Goal: Information Seeking & Learning: Learn about a topic

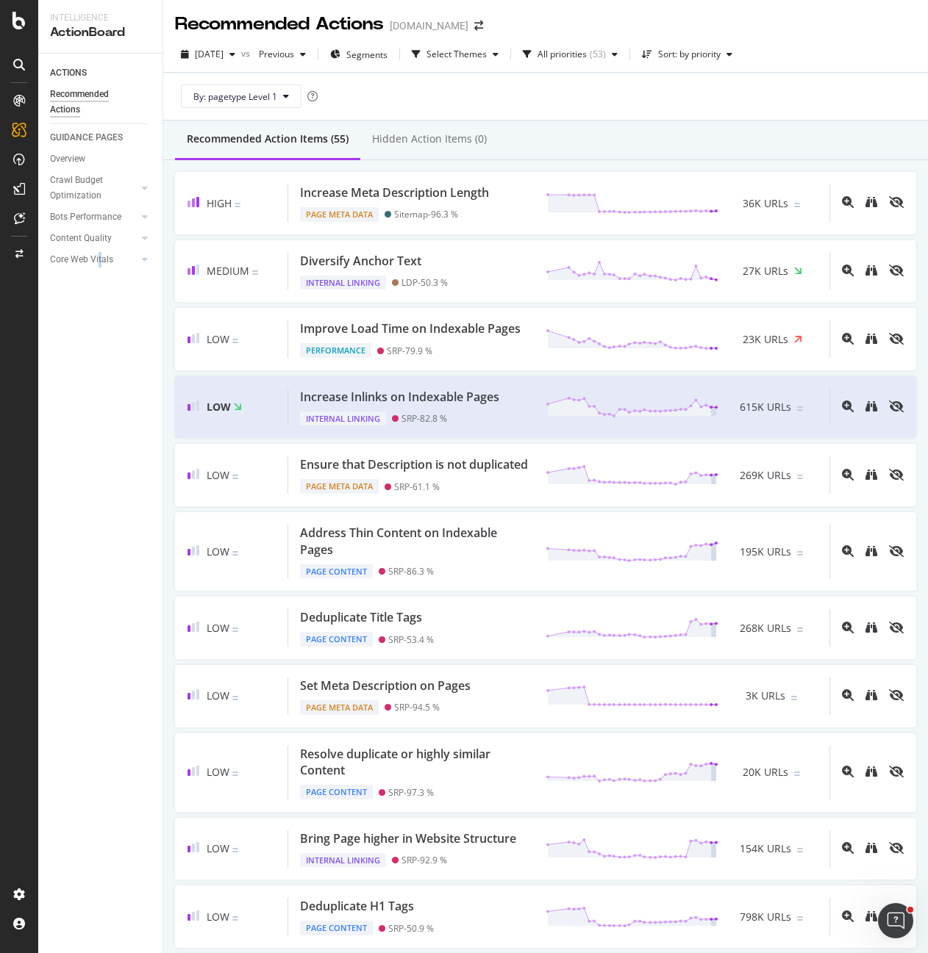
click at [99, 412] on div "ACTIONS Recommended Actions GUIDANCE PAGES Overview Crawl Budget Optimization L…" at bounding box center [100, 504] width 124 height 900
click at [644, 98] on div "By: pagetype Level 1" at bounding box center [545, 96] width 741 height 47
drag, startPoint x: 69, startPoint y: 162, endPoint x: 115, endPoint y: 175, distance: 48.2
click at [69, 162] on div "Overview" at bounding box center [67, 158] width 35 height 15
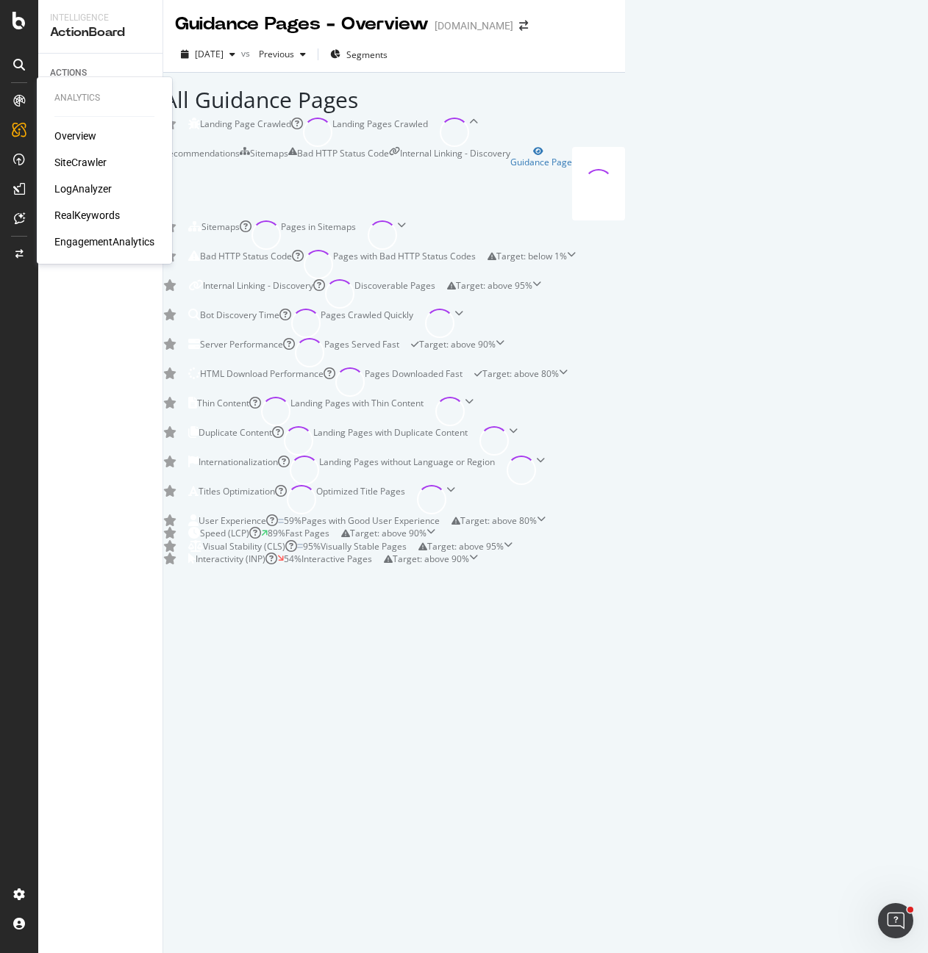
click at [80, 134] on div "Overview" at bounding box center [75, 136] width 42 height 15
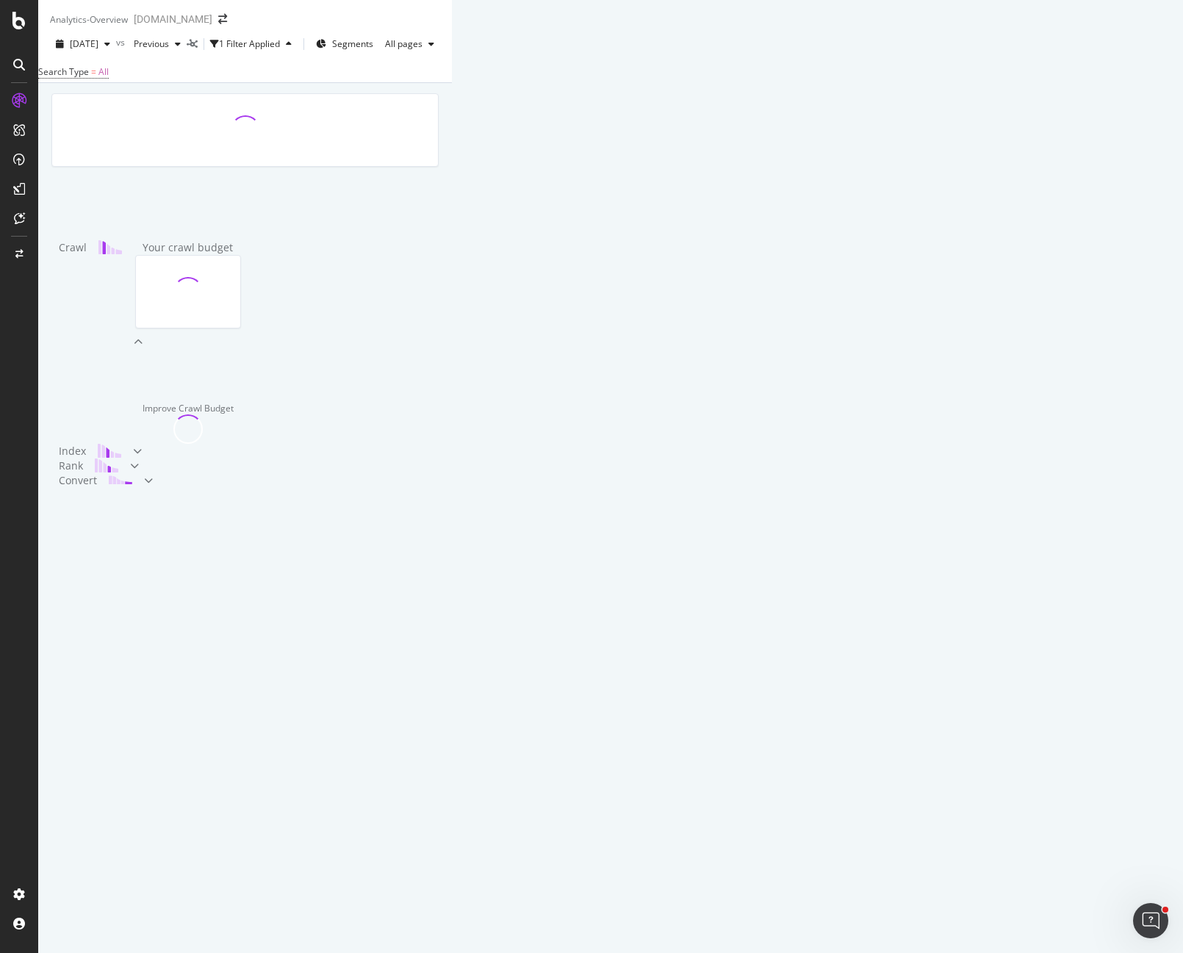
click at [374, 124] on div "Crawl Your crawl budget Improve Crawl Budget Index Rank Convert" at bounding box center [245, 311] width 414 height 456
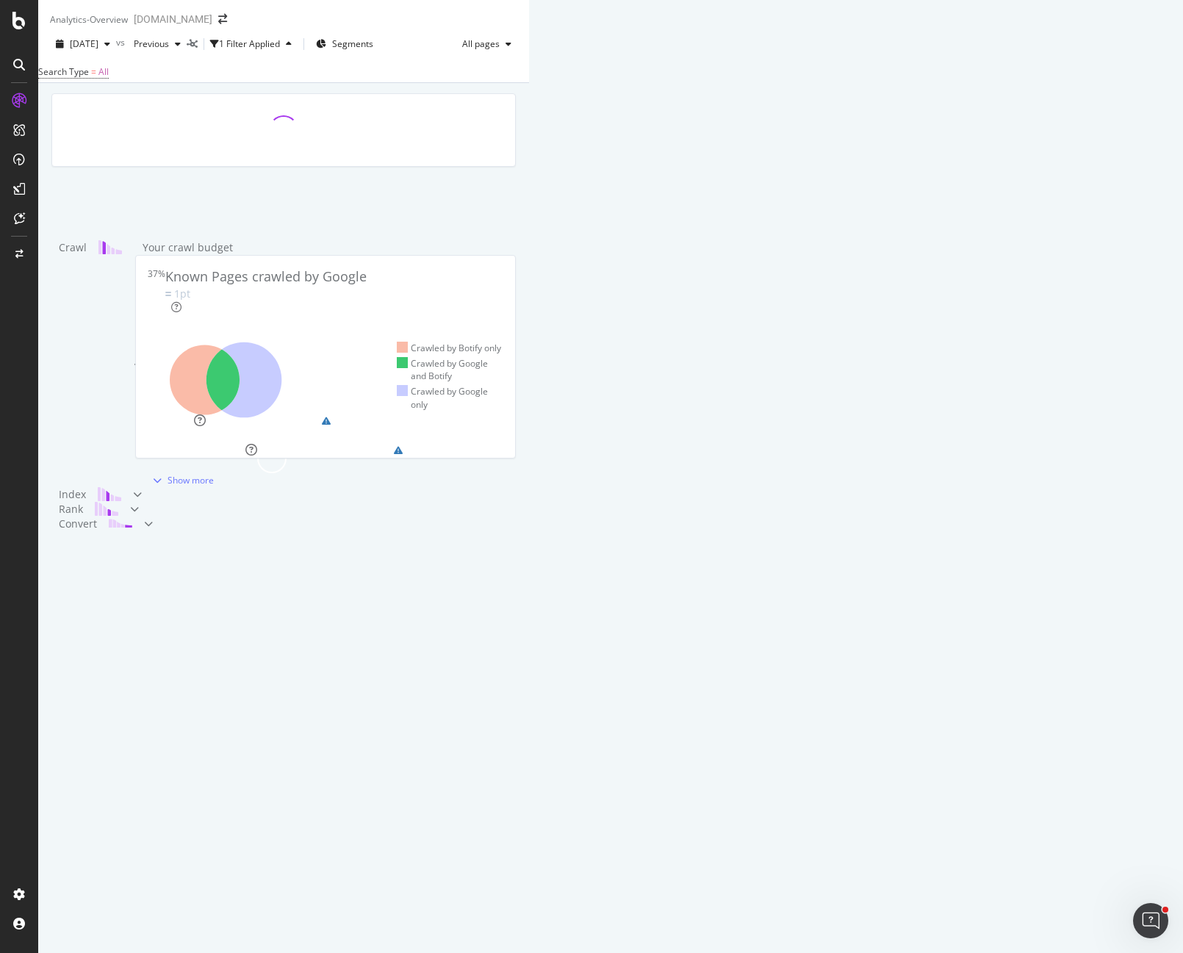
click at [529, 82] on div "Search Type = All" at bounding box center [283, 72] width 491 height 21
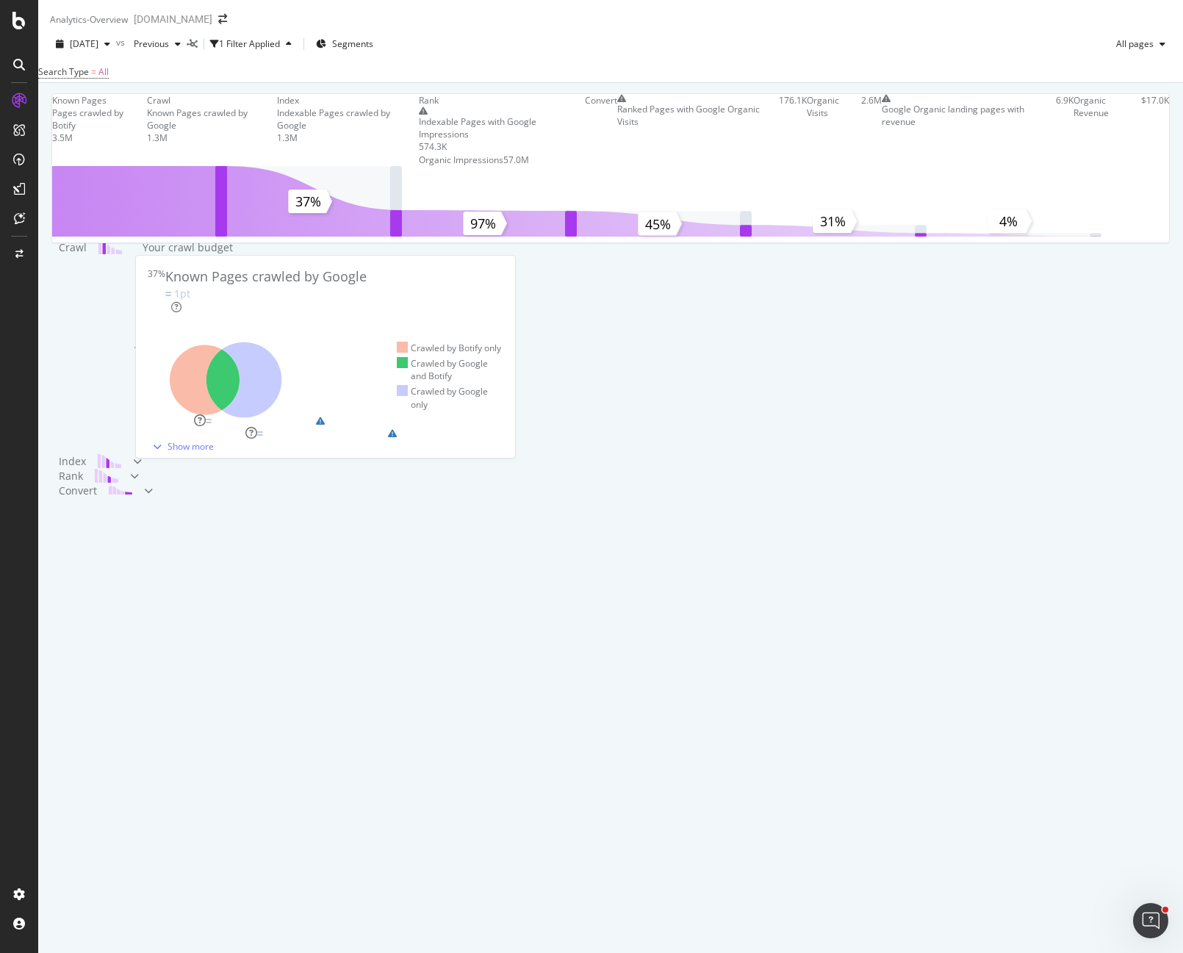
click at [800, 54] on div "[DATE] vs Previous 1 Filter Applied Segments All pages" at bounding box center [610, 46] width 1145 height 29
click at [596, 82] on div "Search Type = All" at bounding box center [610, 72] width 1145 height 21
click at [143, 421] on div "Crawl" at bounding box center [101, 347] width 84 height 214
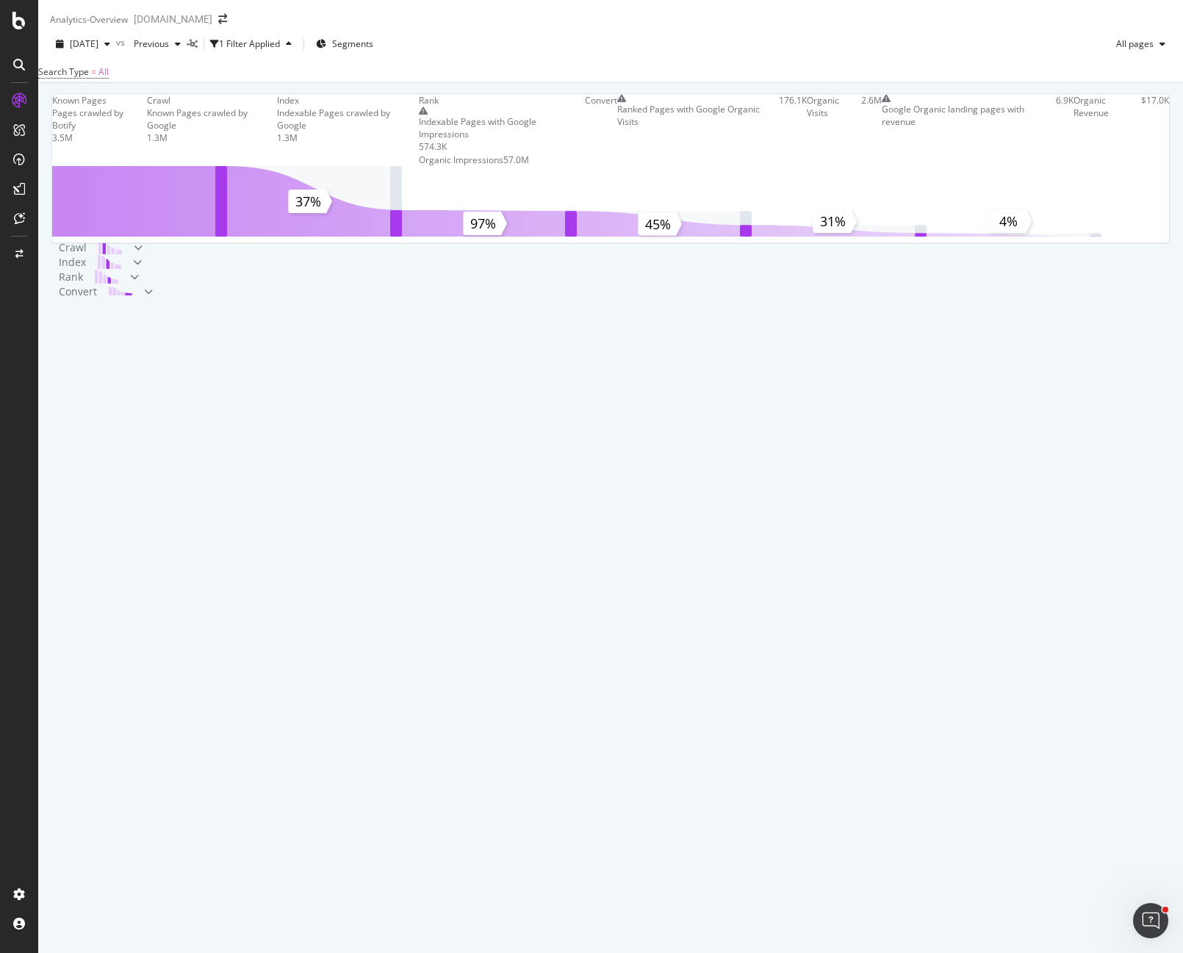
click at [134, 255] on div "Crawl" at bounding box center [96, 247] width 75 height 15
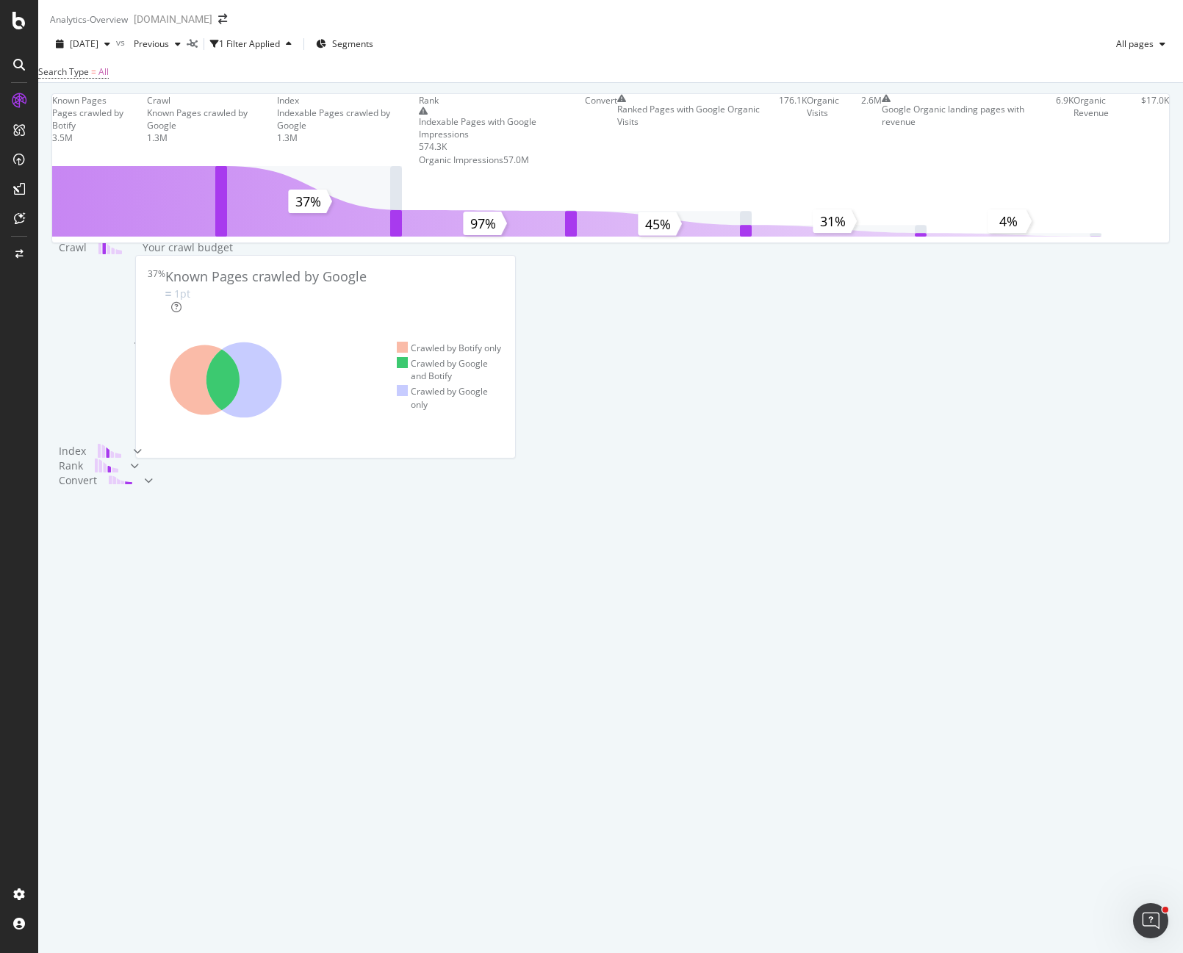
scroll to position [86, 0]
click at [134, 349] on div "Crawl" at bounding box center [96, 342] width 75 height 204
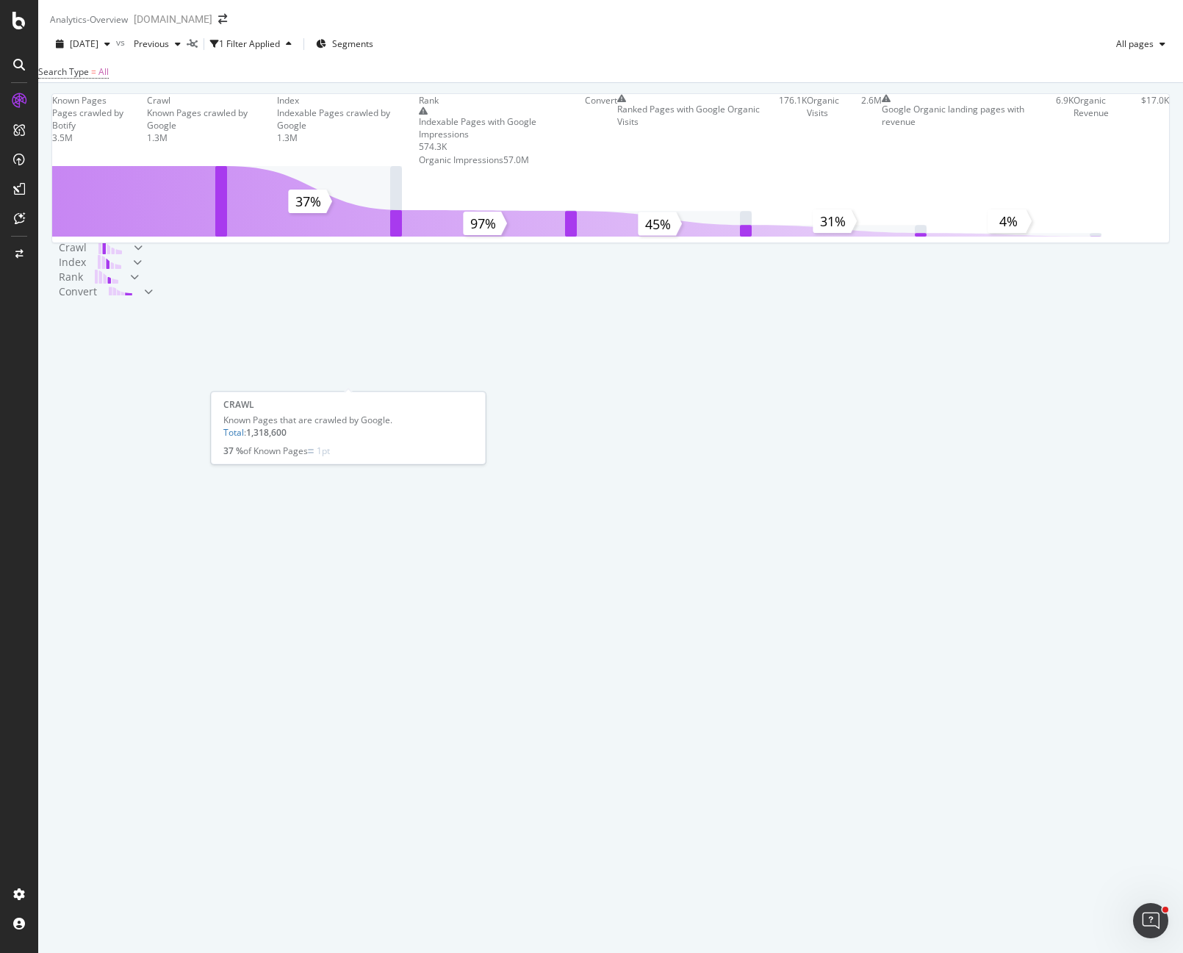
scroll to position [0, 0]
click at [651, 62] on div "[DATE] vs Previous 1 Filter Applied Segments All pages" at bounding box center [610, 46] width 1145 height 29
click at [676, 26] on div "Analytics - Overview [DOMAIN_NAME]" at bounding box center [610, 13] width 1145 height 26
click at [553, 351] on div "Known Pages Pages crawled by Botify 3.5M Crawl Known Pages crawled by Google 1.…" at bounding box center [610, 217] width 1145 height 268
click at [134, 255] on div at bounding box center [110, 247] width 47 height 15
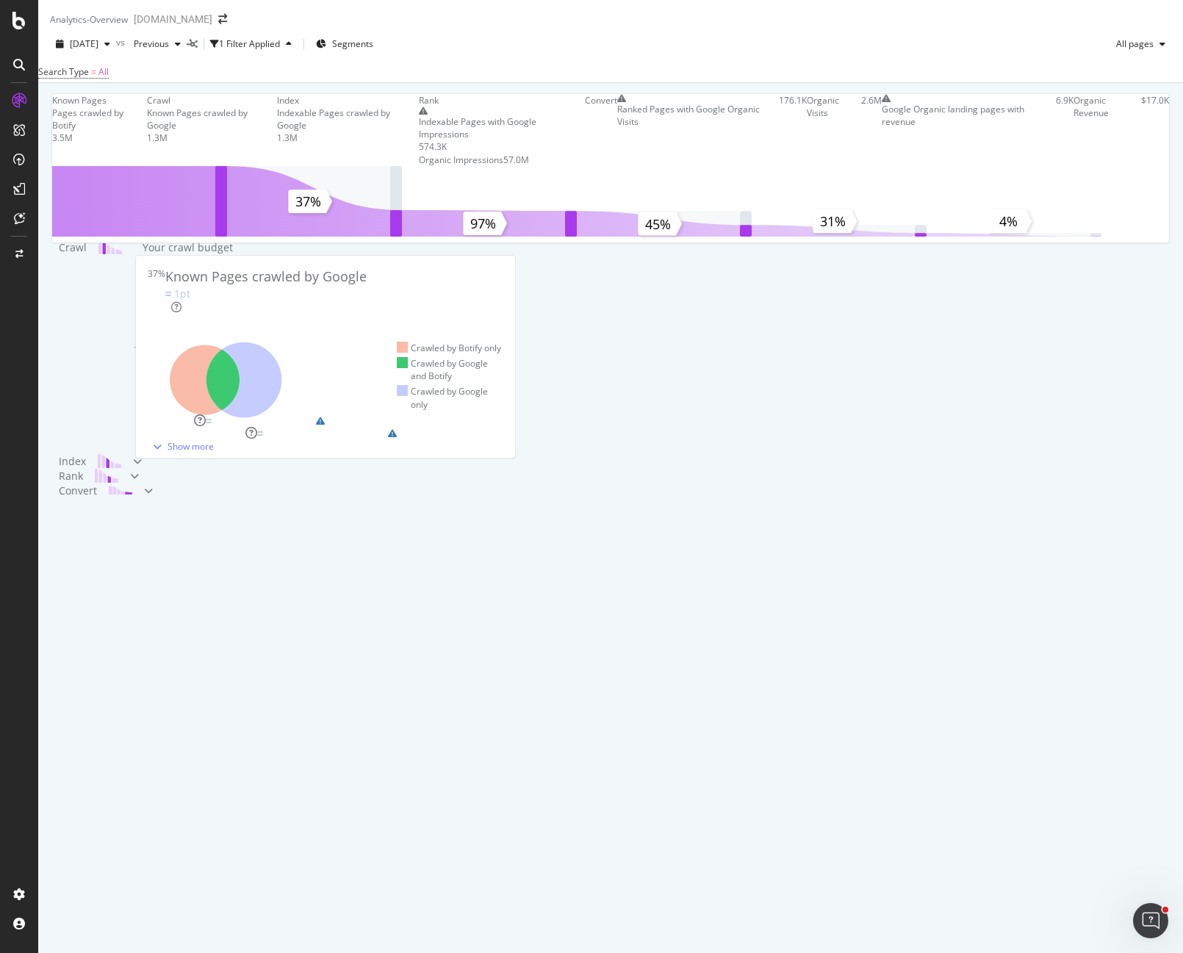
click at [789, 48] on div "[DATE] vs Previous 1 Filter Applied Segments All pages" at bounding box center [610, 46] width 1145 height 29
